Goal: Task Accomplishment & Management: Manage account settings

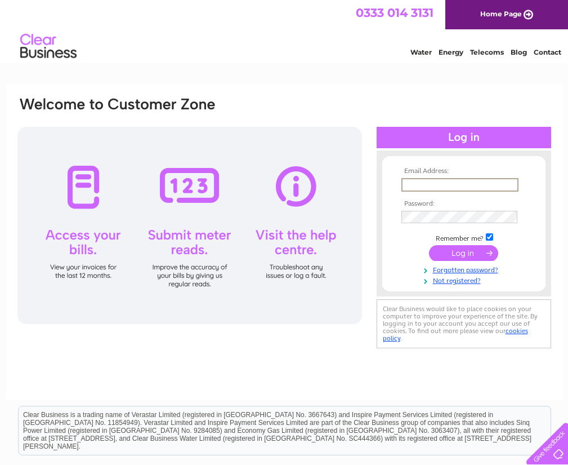
click at [422, 186] on input "text" at bounding box center [459, 185] width 117 height 14
type input "andrea@smsupplies.com"
click at [464, 244] on input "submit" at bounding box center [463, 252] width 69 height 16
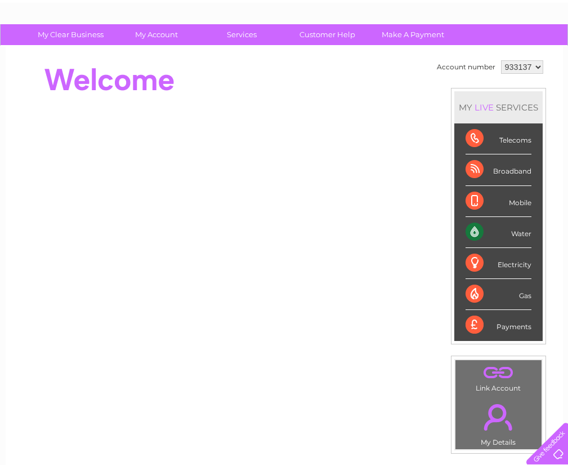
scroll to position [56, 0]
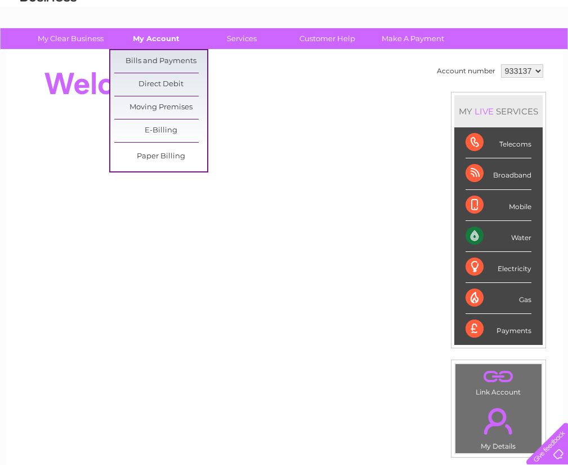
click at [147, 41] on link "My Account" at bounding box center [156, 38] width 93 height 21
click at [152, 62] on link "Bills and Payments" at bounding box center [160, 61] width 93 height 23
click at [157, 61] on link "Bills and Payments" at bounding box center [160, 61] width 93 height 23
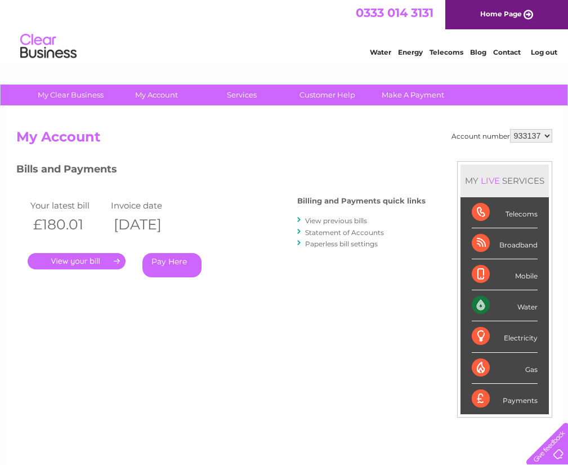
click at [83, 260] on link "." at bounding box center [77, 261] width 98 height 16
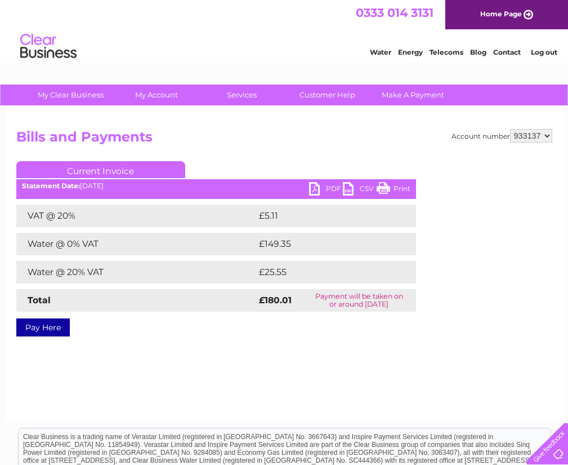
click at [313, 189] on link "PDF" at bounding box center [326, 190] width 34 height 16
